Goal: Communication & Community: Answer question/provide support

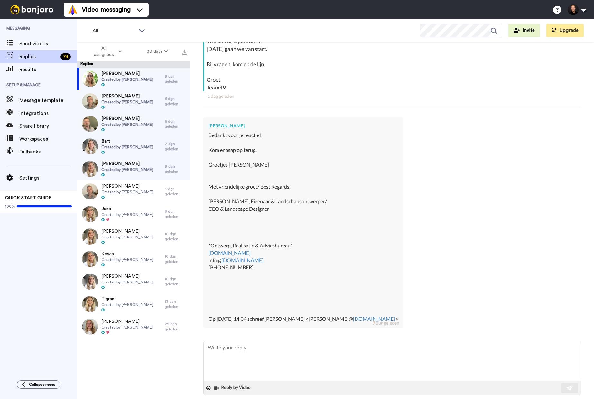
scroll to position [138, 0]
type textarea "H"
type textarea "x"
type textarea "He"
type textarea "x"
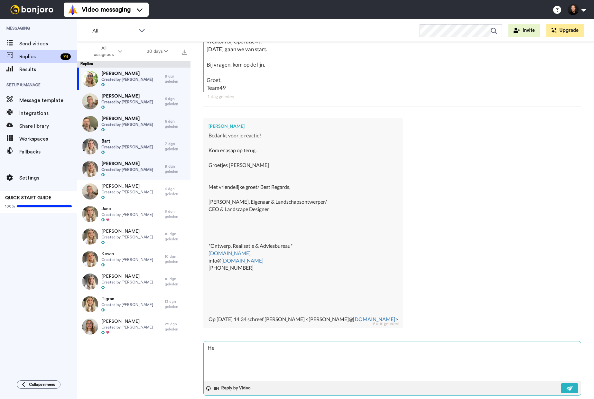
type textarea "Hel"
type textarea "x"
type textarea "Hele"
type textarea "x"
type textarea "Helem"
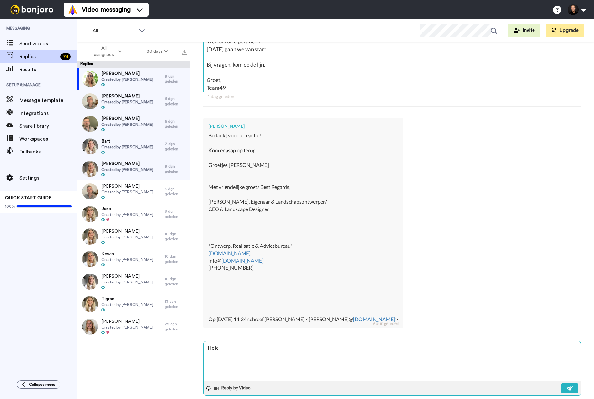
type textarea "x"
type textarea "Helema"
type textarea "x"
type textarea "Helemaa"
type textarea "x"
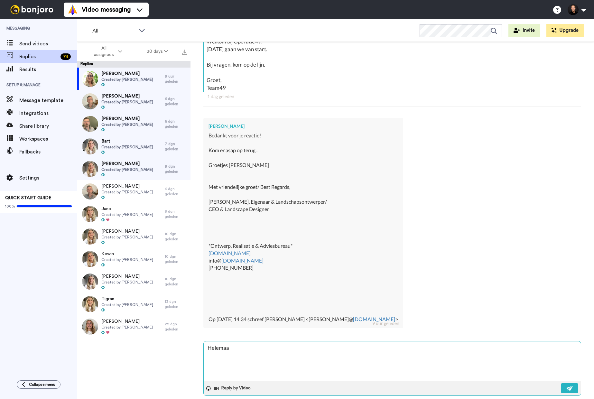
type textarea "Helemaal"
type textarea "x"
type textarea "Helemaal"
type textarea "x"
type textarea "Helemaal g"
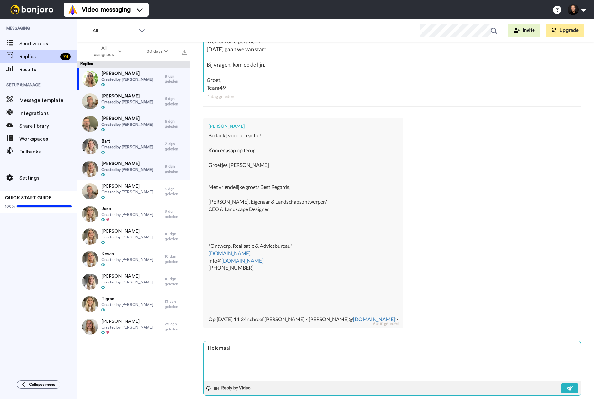
type textarea "x"
type textarea "Helemaal go"
type textarea "x"
type textarea "Helemaal goe"
type textarea "x"
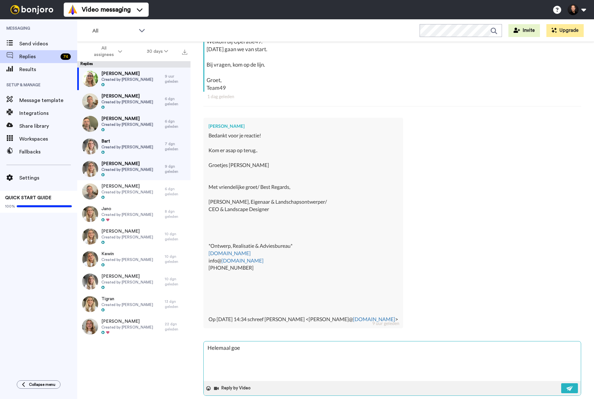
type textarea "Helemaal goed"
type textarea "x"
type textarea "Helemaal goed!"
type textarea "x"
type textarea "Helemaal goed!"
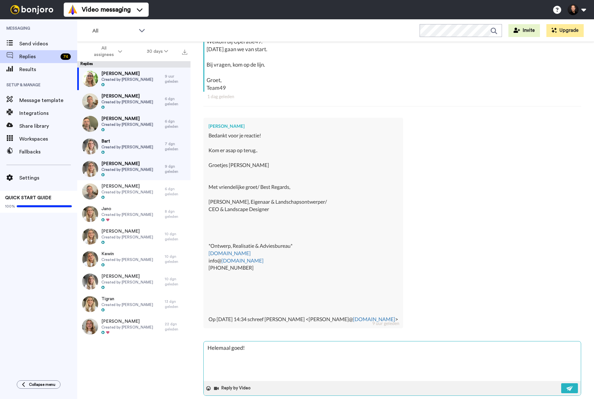
type textarea "x"
type textarea "Helemaal goed! W"
type textarea "x"
type textarea "Helemaal goed! We"
type textarea "x"
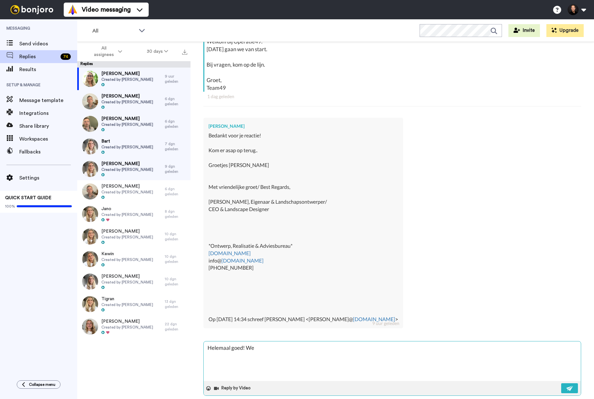
type textarea "Helemaal goed! We"
type textarea "x"
type textarea "Helemaal goed! We"
type textarea "x"
type textarea "Helemaal goed! W"
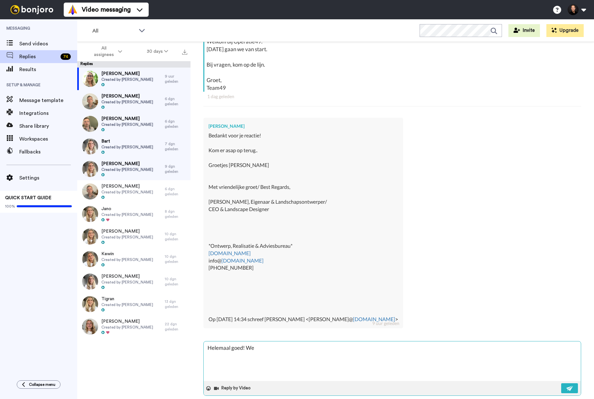
type textarea "x"
type textarea "Helemaal goed!"
type textarea "x"
type textarea "Helemaal goed! W"
type textarea "x"
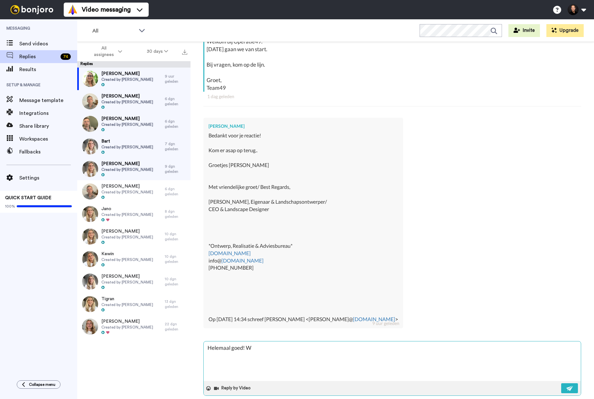
type textarea "Helemaal goed! We"
type textarea "x"
type textarea "Helemaal goed! We"
type textarea "x"
type textarea "Helemaal goed! We h"
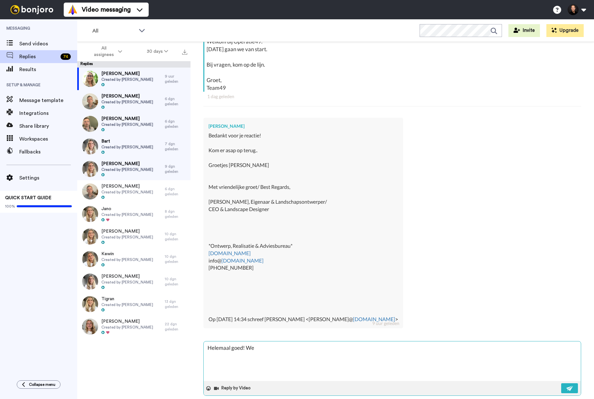
type textarea "x"
type textarea "Helemaal goed! We ho"
type textarea "x"
type textarea "Helemaal goed! We hor"
type textarea "x"
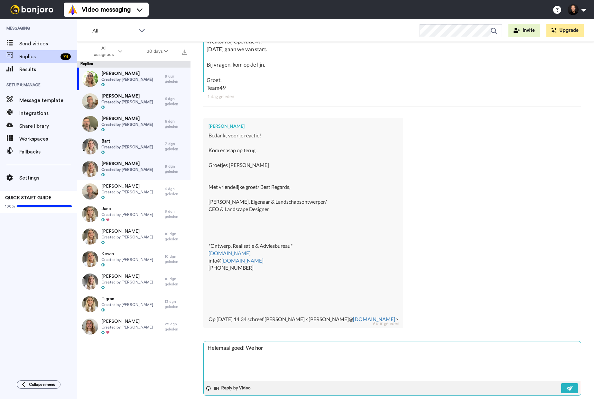
type textarea "Helemaal goed! We hore"
type textarea "x"
type textarea "Helemaal goed! We hor"
type textarea "x"
type textarea "Helemaal goed! We ho"
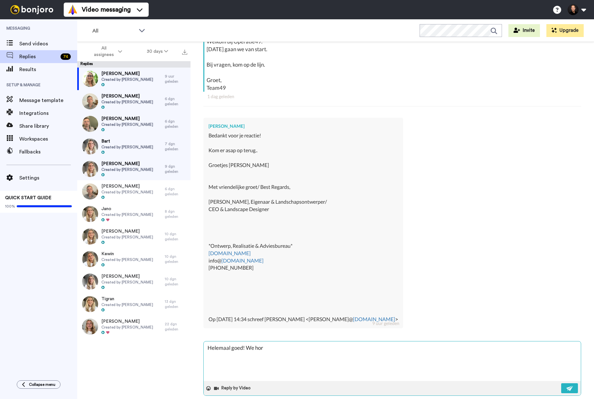
type textarea "x"
type textarea "Helemaal goed! We h"
type textarea "x"
type textarea "Helemaal goed! We"
type textarea "x"
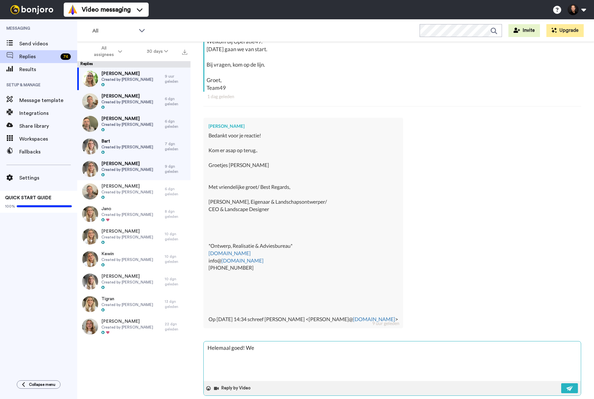
type textarea "Helemaal goed! We"
type textarea "x"
type textarea "Helemaal goed! W"
type textarea "x"
type textarea "Helemaal goed!"
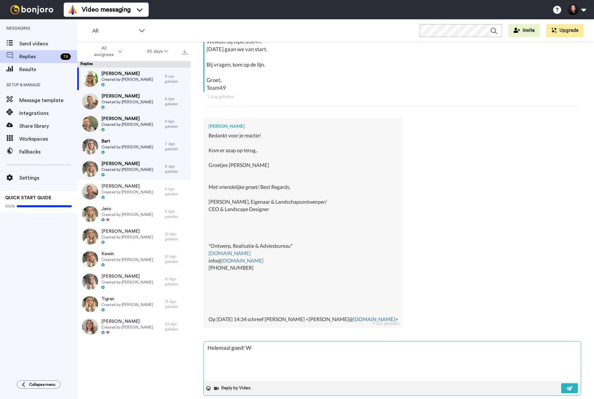
type textarea "x"
type textarea "Helemaal goed! I"
type textarea "x"
type textarea "Helemaal goed! Ik"
type textarea "x"
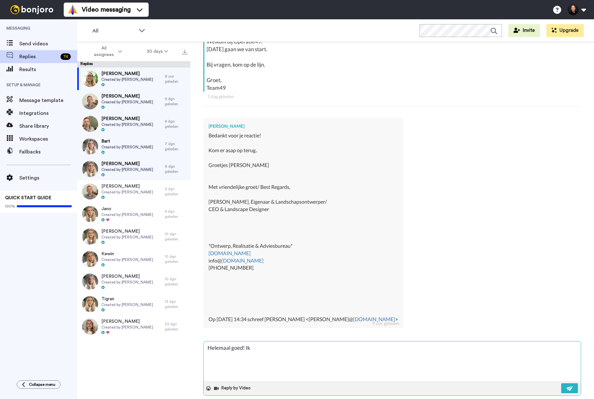
type textarea "Helemaal goed! Ik"
type textarea "x"
type textarea "Helemaal goed! Ik z"
type textarea "x"
type textarea "Helemaal goed! Ik zi"
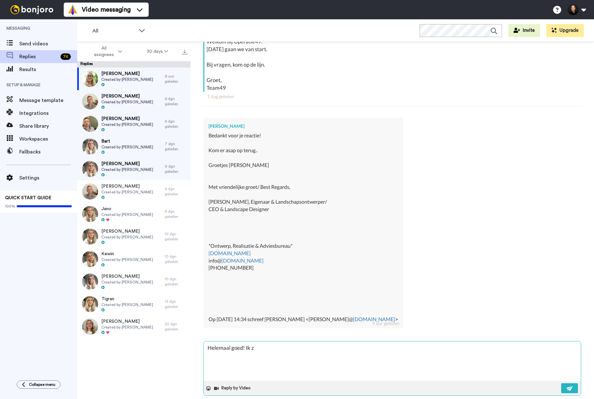
type textarea "x"
type textarea "Helemaal goed! Ik zie"
type textarea "x"
type textarea "Helemaal goed! Ik zie"
type textarea "x"
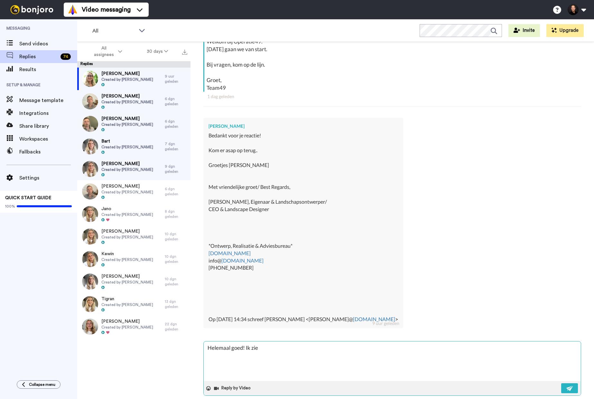
type textarea "Helemaal goed! Ik zie"
type textarea "x"
type textarea "Helemaal goed! Ik zi"
type textarea "x"
type textarea "Helemaal goed! Ik z"
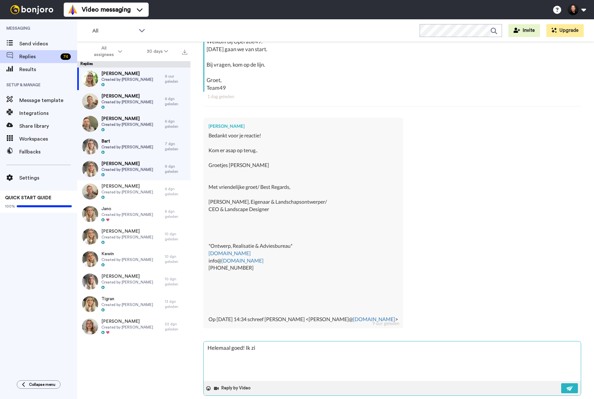
type textarea "x"
type textarea "Helemaal goed! Ik"
type textarea "x"
type textarea "Helemaal goed! Ik"
type textarea "x"
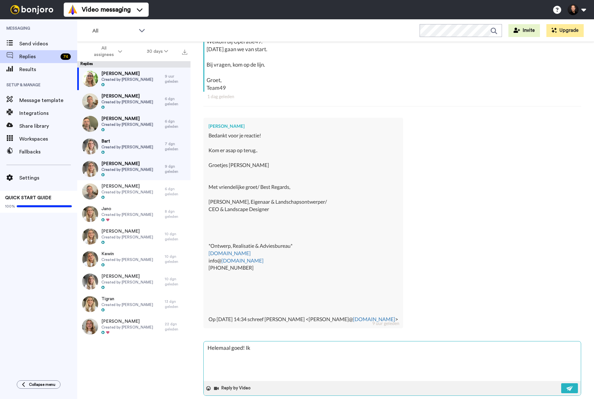
type textarea "Helemaal goed! I"
type textarea "x"
type textarea "Helemaal goed!"
type textarea "x"
type textarea "Helemaal goed! s"
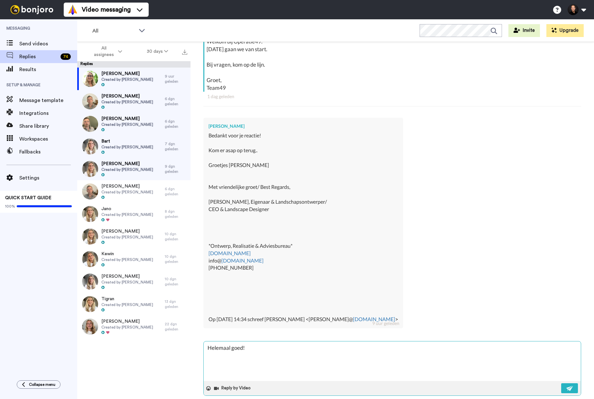
type textarea "x"
type textarea "Helemaal goed! sp"
type textarea "x"
type textarea "Helemaal goed! spr"
type textarea "x"
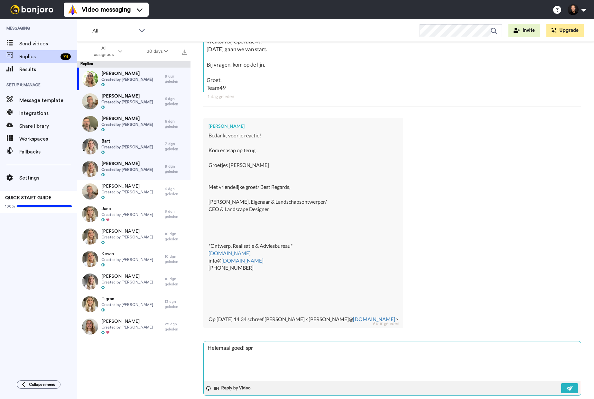
type textarea "Helemaal goed! spre"
type textarea "x"
type textarea "Helemaal goed! sprek"
type textarea "x"
type textarea "Helemaal goed! spre"
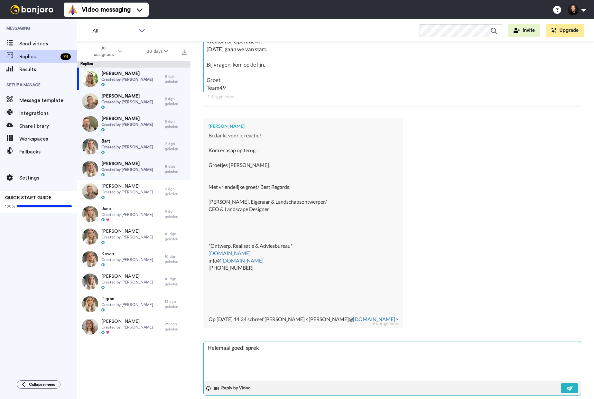
type textarea "x"
type textarea "Helemaal goed! spr"
type textarea "x"
type textarea "Helemaal goed! sp"
type textarea "x"
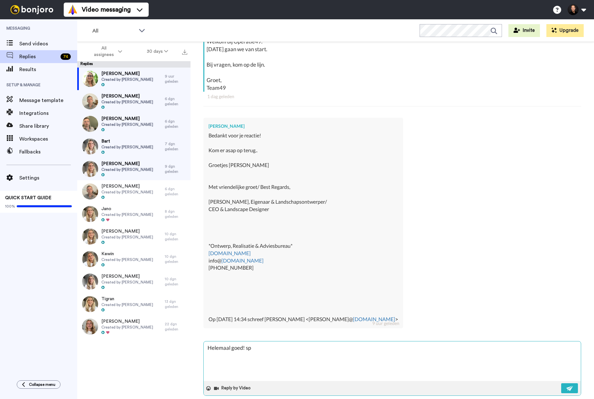
type textarea "Helemaal goed! s"
type textarea "x"
type textarea "Helemaal goed!"
type textarea "x"
type textarea "Helemaal goed! W"
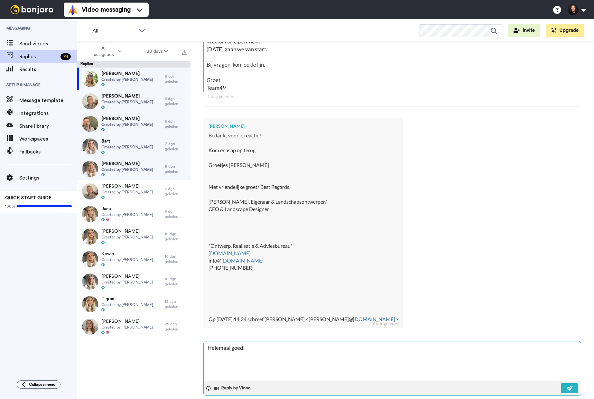
type textarea "x"
type textarea "Helemaal goed! We"
type textarea "x"
type textarea "Helemaal goed! We"
type textarea "x"
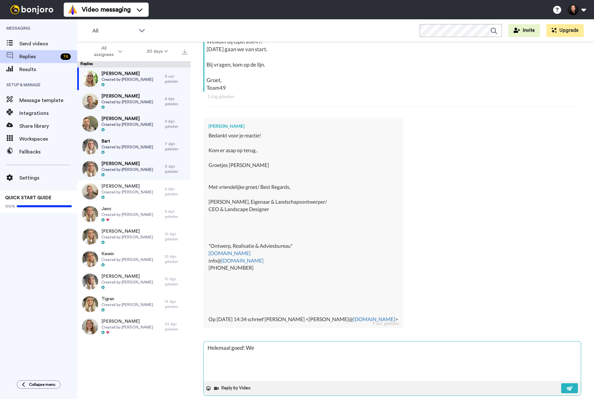
type textarea "Helemaal goed! We s"
type textarea "x"
type textarea "Helemaal goed! We sp"
type textarea "x"
type textarea "Helemaal goed! We spr"
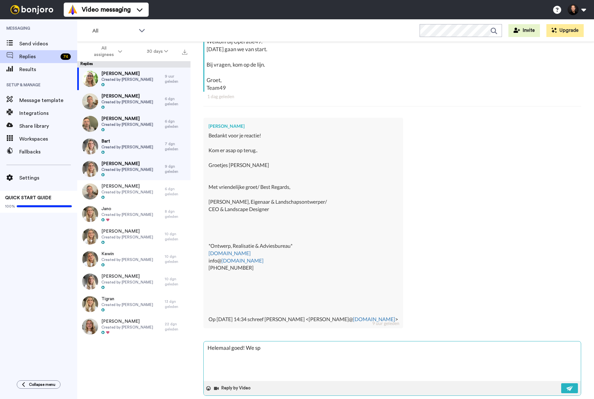
type textarea "x"
type textarea "Helemaal goed! We spre"
type textarea "x"
type textarea "Helemaal goed! We sprek"
type textarea "x"
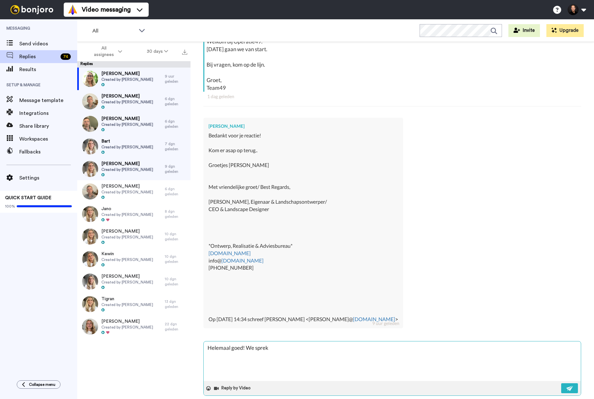
type textarea "Helemaal goed! We spreke"
type textarea "x"
type textarea "Helemaal goed! We spreken"
type textarea "x"
type textarea "Helemaal goed! We spreken"
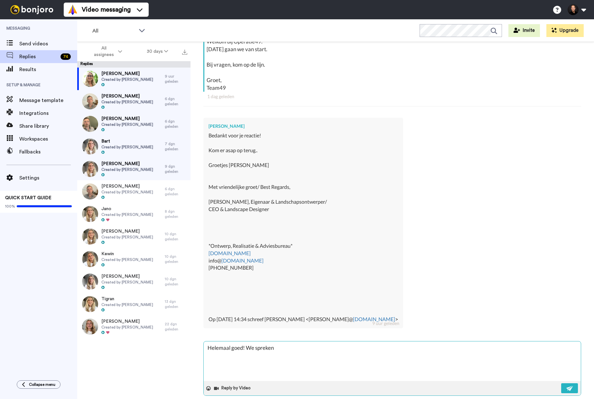
type textarea "x"
type textarea "Helemaal goed! We spreken e"
type textarea "x"
type textarea "Helemaal goed! We spreken el"
type textarea "x"
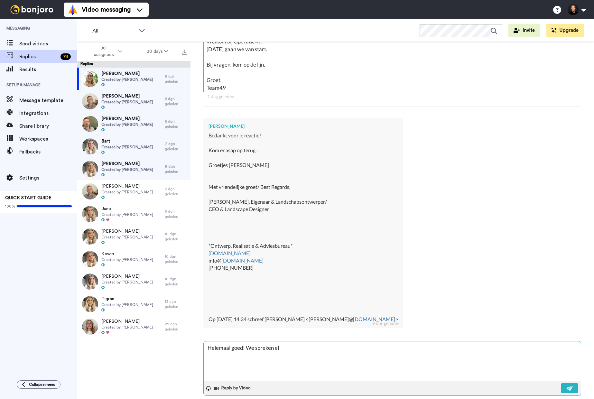
type textarea "Helemaal goed! We spreken elk"
type textarea "x"
type textarea "Helemaal goed! We spreken elka"
type textarea "x"
type textarea "Helemaal goed! We spreken elkaa"
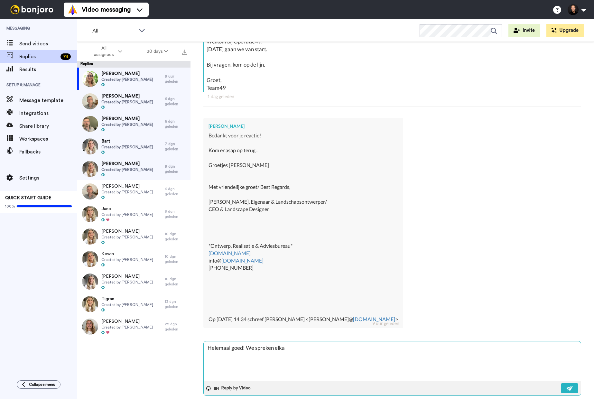
type textarea "x"
type textarea "Helemaal goed! We spreken elkaar"
type textarea "x"
type textarea "Helemaal goed! We spreken elkaar"
type textarea "x"
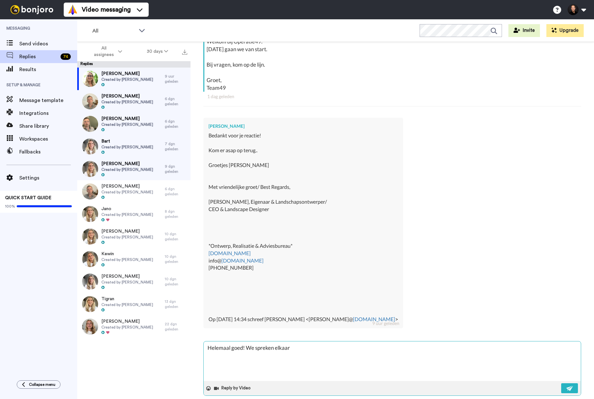
type textarea "Helemaal goed! We spreken elkaar s"
type textarea "x"
type textarea "Helemaal goed! We spreken elkaar sn"
type textarea "x"
type textarea "Helemaal goed! We spreken elkaar sne"
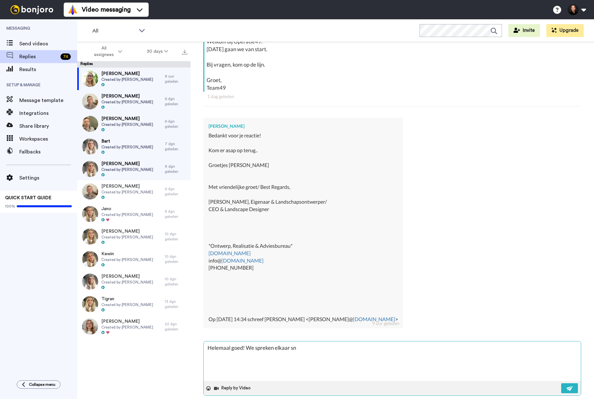
type textarea "x"
type textarea "Helemaal goed! We spreken elkaar snel"
type textarea "x"
type textarea "Helemaal goed! We spreken elkaar snel."
type textarea "x"
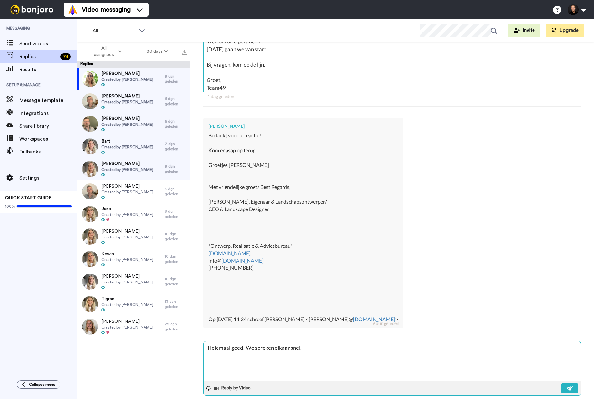
type textarea "Helemaal goed! We spreken elkaar snel."
type textarea "x"
type textarea "Helemaal goed! We spreken elkaar snel."
type textarea "x"
type textarea "Helemaal goed! We spreken elkaar snel."
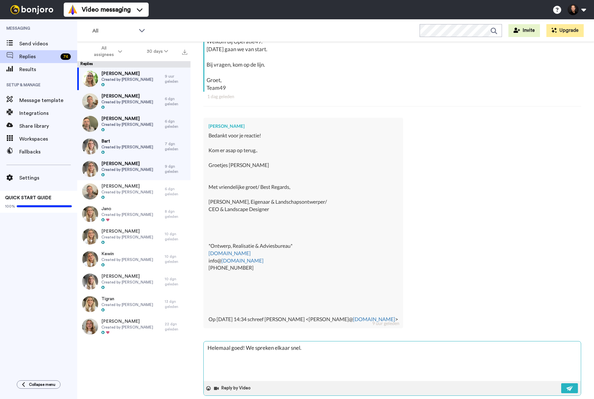
click at [567, 381] on div "Reply by Video" at bounding box center [392, 388] width 377 height 14
click at [567, 386] on img at bounding box center [569, 388] width 7 height 5
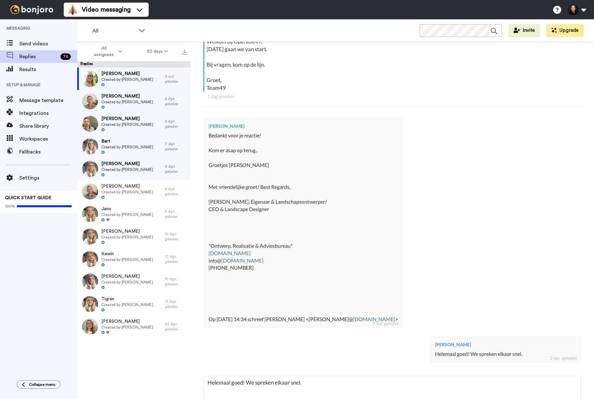
type textarea "x"
